Goal: Find contact information: Find contact information

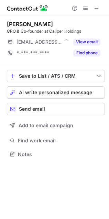
scroll to position [149, 109]
